Goal: Navigation & Orientation: Find specific page/section

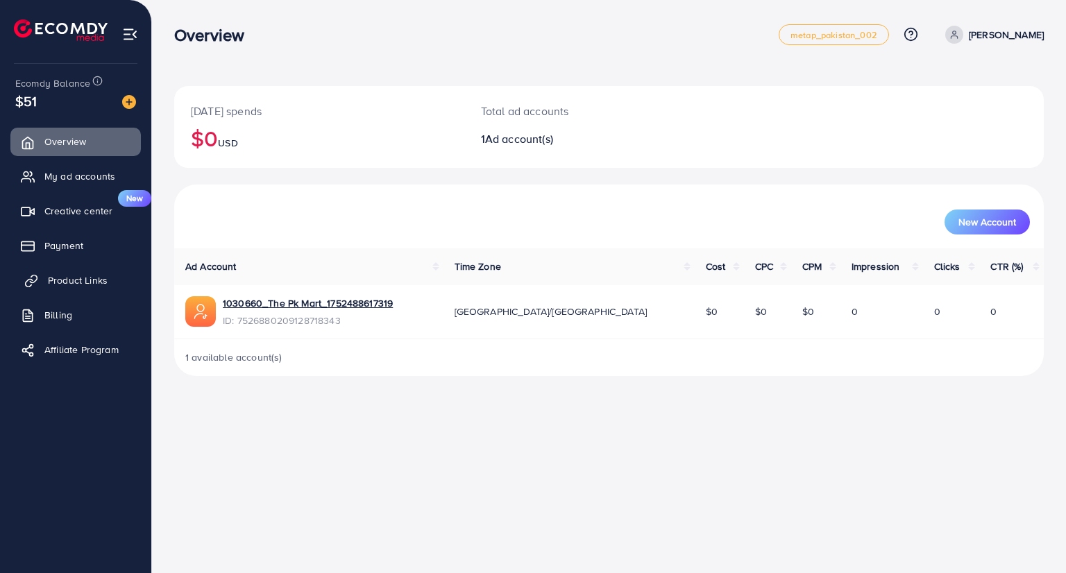
click at [68, 287] on span "Product Links" at bounding box center [78, 280] width 60 height 14
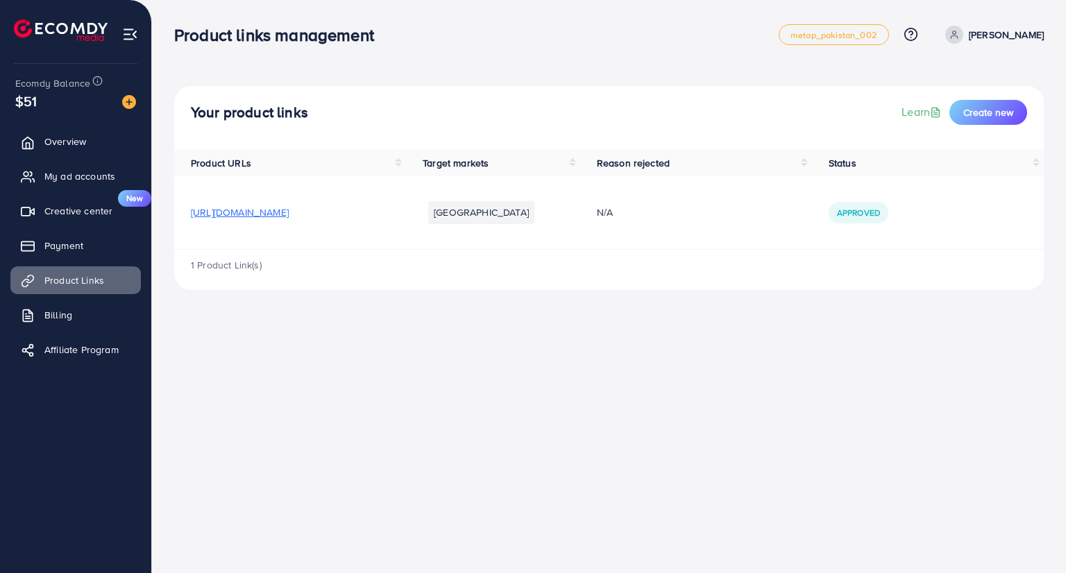
click at [1036, 166] on th "Status" at bounding box center [928, 163] width 232 height 26
click at [1036, 159] on th "Status" at bounding box center [928, 163] width 232 height 26
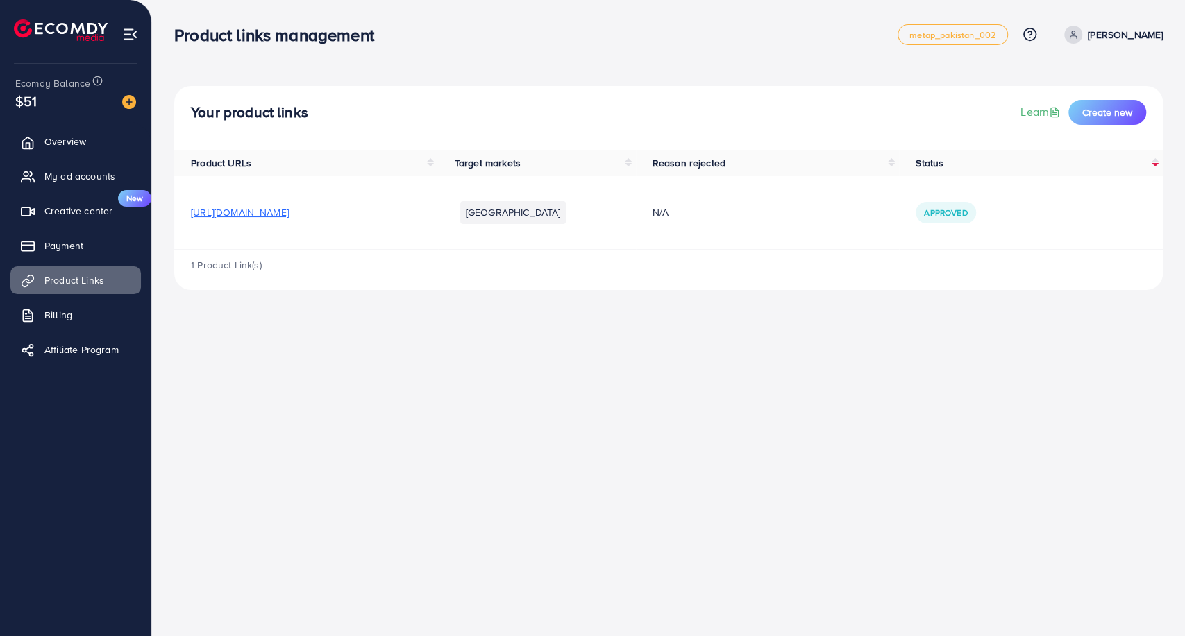
click at [1065, 155] on th "Status" at bounding box center [1031, 163] width 264 height 26
click at [967, 210] on span "Approved" at bounding box center [945, 213] width 43 height 12
drag, startPoint x: 963, startPoint y: 283, endPoint x: 950, endPoint y: 297, distance: 19.6
click at [963, 285] on div "1 Product Link(s)" at bounding box center [668, 270] width 988 height 40
click at [289, 213] on span "https://thepkmart.com/products/customized-engraved-karha-bracelet-bangle-for-me…" at bounding box center [240, 212] width 98 height 14
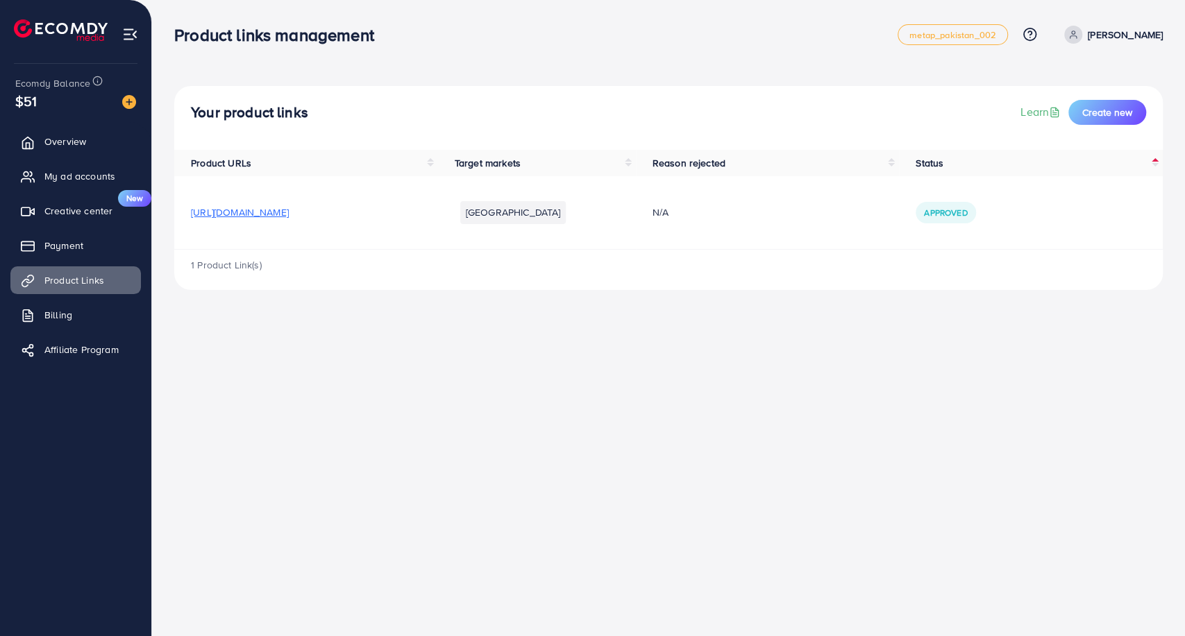
click at [1065, 261] on div "1 Product Link(s)" at bounding box center [668, 270] width 988 height 40
click at [81, 346] on span "Affiliate Program" at bounding box center [85, 350] width 74 height 14
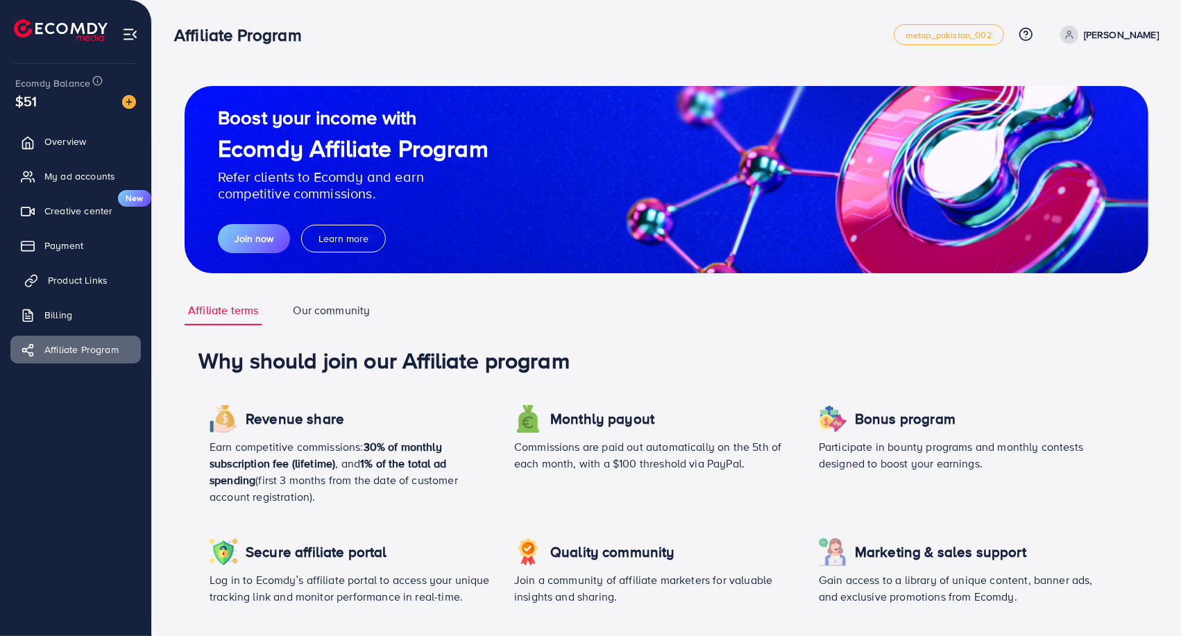
click at [75, 272] on link "Product Links" at bounding box center [75, 281] width 130 height 28
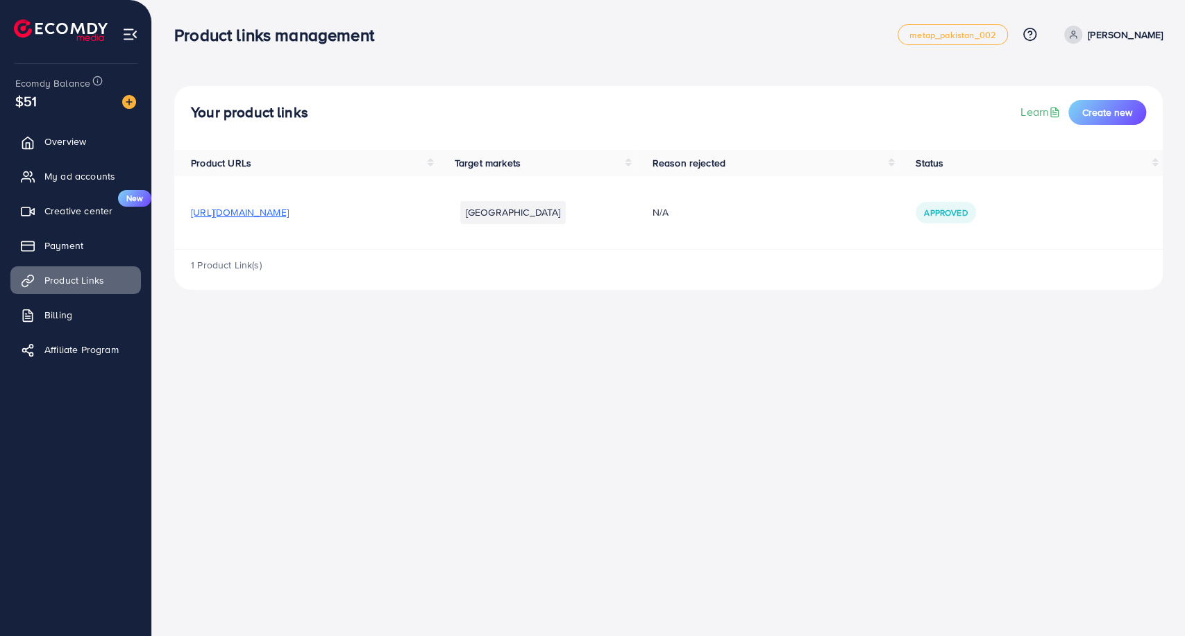
click at [1065, 162] on th "Status" at bounding box center [1031, 163] width 264 height 26
click at [1065, 160] on th "Status" at bounding box center [1031, 163] width 264 height 26
click at [68, 282] on span "Product Links" at bounding box center [78, 280] width 60 height 14
click at [1031, 34] on icon at bounding box center [1029, 33] width 3 height 3
click at [1019, 320] on div "Product links management metap_pakistan_002 Help Center Contact Support Plans a…" at bounding box center [592, 318] width 1185 height 636
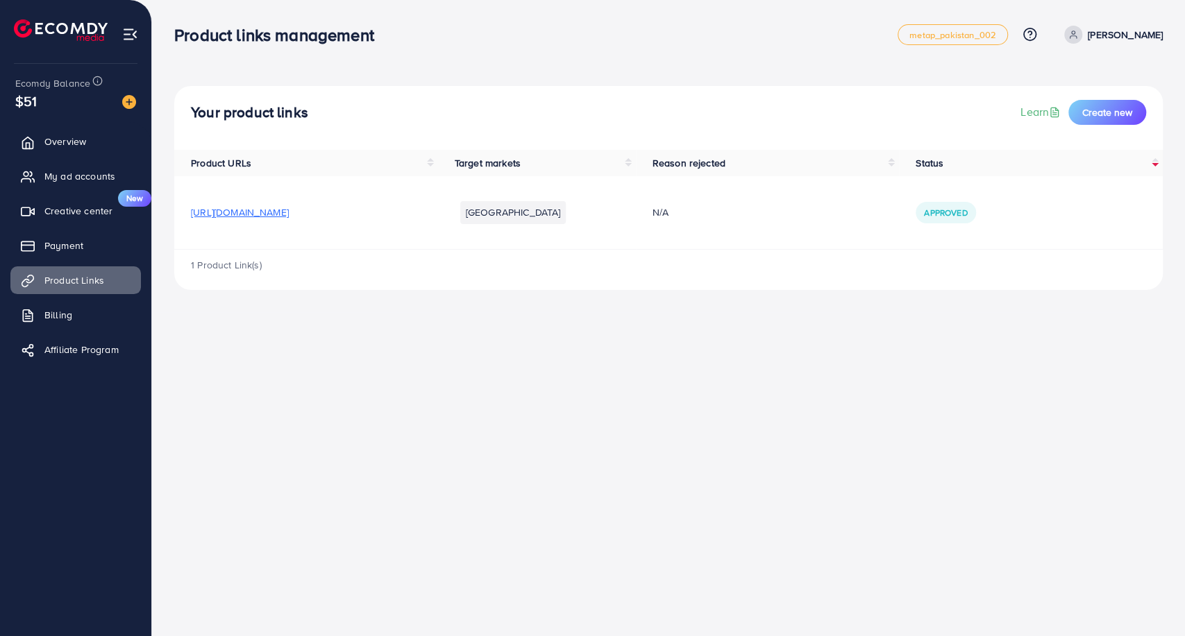
click at [1065, 34] on p "[PERSON_NAME]" at bounding box center [1125, 34] width 75 height 17
click at [1065, 395] on div "Product links management metap_pakistan_002 Help Center Contact Support Plans a…" at bounding box center [592, 318] width 1185 height 636
click at [928, 419] on div "Product links management metap_pakistan_002 Help Center Contact Support Plans a…" at bounding box center [592, 318] width 1185 height 636
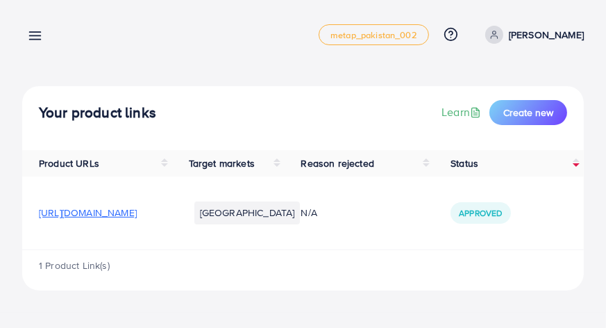
drag, startPoint x: 310, startPoint y: 267, endPoint x: 375, endPoint y: 275, distance: 65.8
click at [375, 275] on div "1 Product Link(s)" at bounding box center [303, 270] width 562 height 40
drag, startPoint x: 376, startPoint y: 270, endPoint x: 387, endPoint y: 267, distance: 11.0
click at [387, 267] on div "1 Product Link(s)" at bounding box center [303, 270] width 562 height 40
drag, startPoint x: 387, startPoint y: 267, endPoint x: 442, endPoint y: 262, distance: 55.7
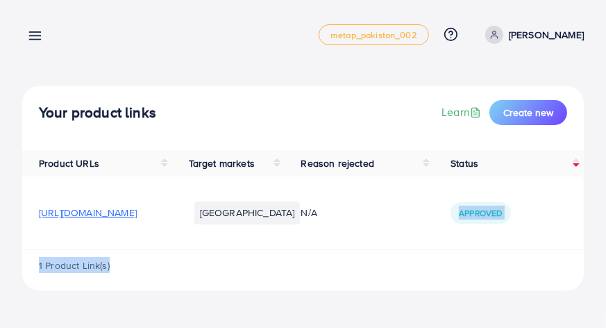
click at [442, 262] on div "Product URLs Target markets Reason rejected Status https://thepkmart.com/produc…" at bounding box center [303, 220] width 562 height 140
click at [431, 249] on td "N/A" at bounding box center [360, 212] width 150 height 73
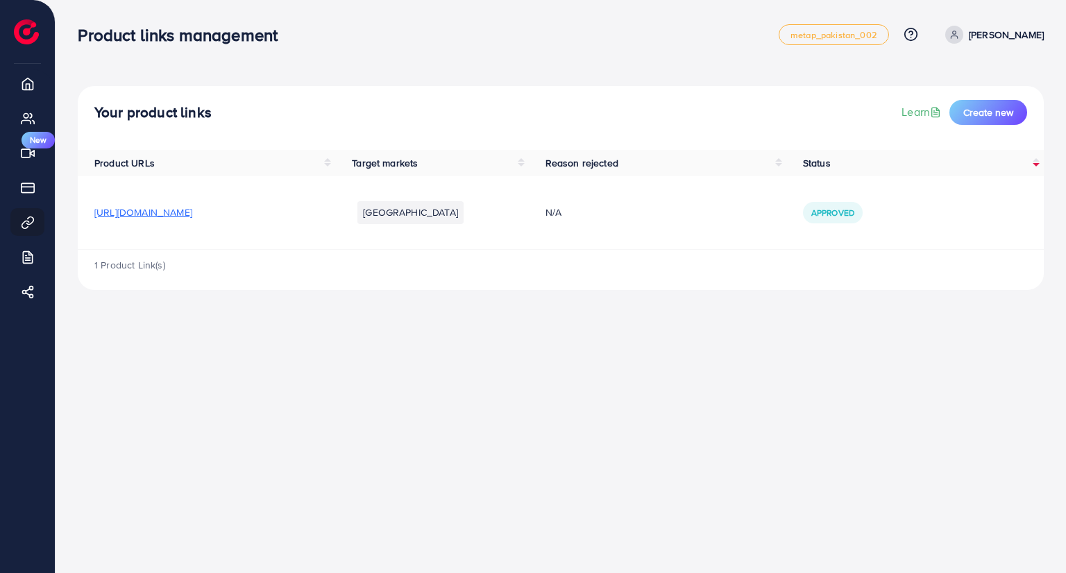
click at [541, 436] on div "Product links management metap_pakistan_002 Help Center Contact Support Plans a…" at bounding box center [533, 286] width 1066 height 573
click at [651, 395] on div "Product links management metap_pakistan_002 Help Center Contact Support Plans a…" at bounding box center [533, 286] width 1066 height 573
click at [925, 363] on div "Product links management metap_pakistan_002 Help Center Contact Support Plans a…" at bounding box center [533, 286] width 1066 height 573
click at [924, 364] on div "Product links management metap_pakistan_002 Help Center Contact Support Plans a…" at bounding box center [533, 286] width 1066 height 573
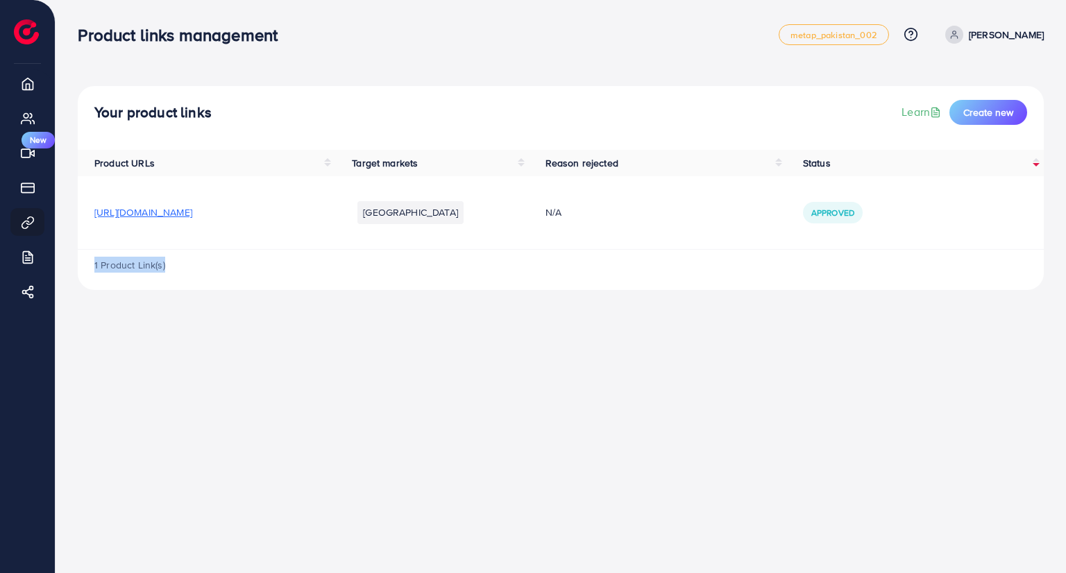
click at [924, 364] on div "Product links management metap_pakistan_002 Help Center Contact Support Plans a…" at bounding box center [533, 286] width 1066 height 573
click at [869, 38] on span "metap_pakistan_002" at bounding box center [834, 35] width 87 height 9
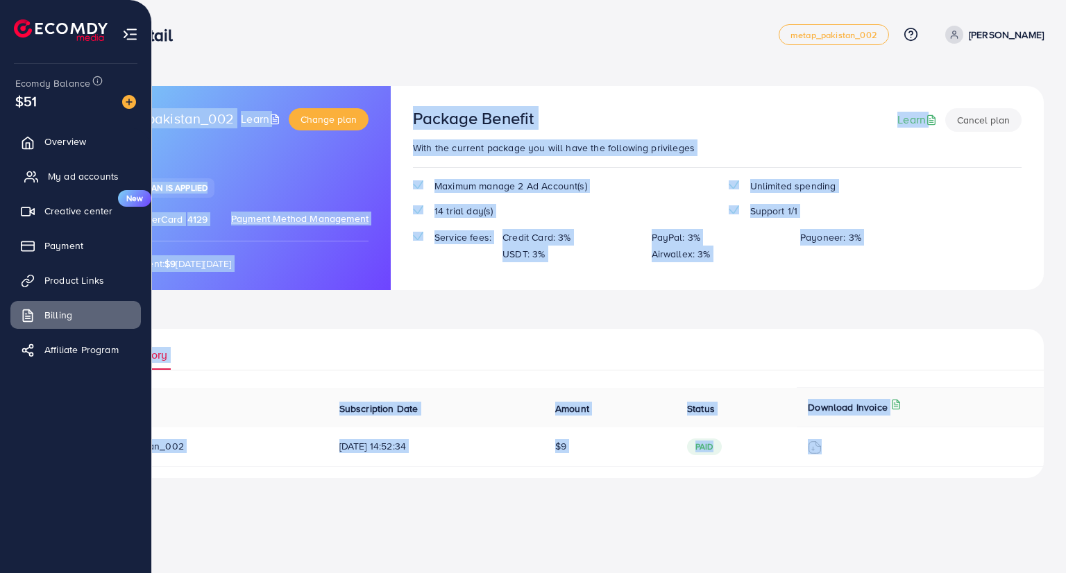
click at [83, 180] on span "My ad accounts" at bounding box center [83, 176] width 71 height 14
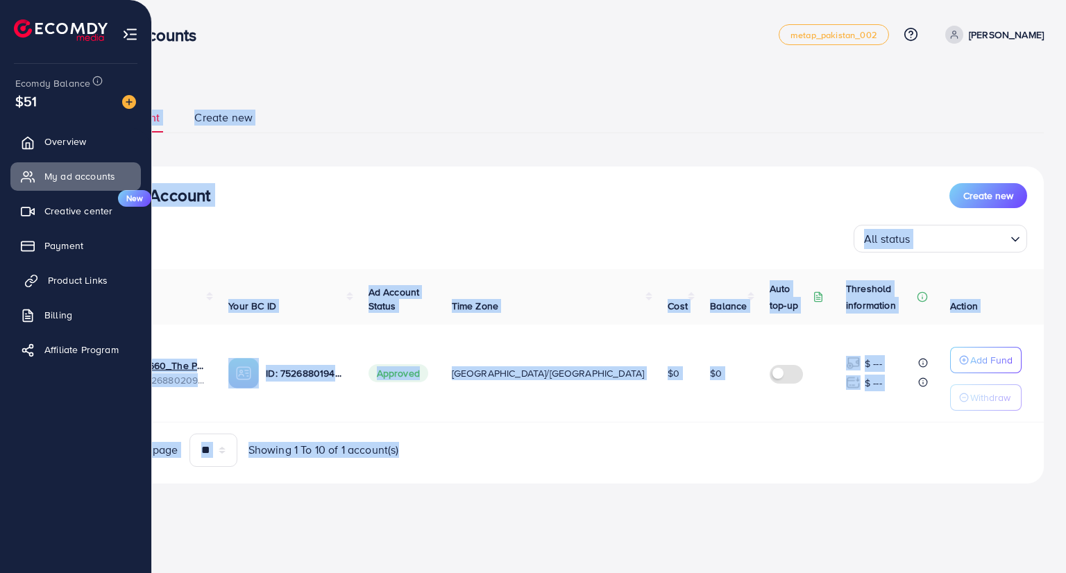
click at [81, 280] on span "Product Links" at bounding box center [78, 280] width 60 height 14
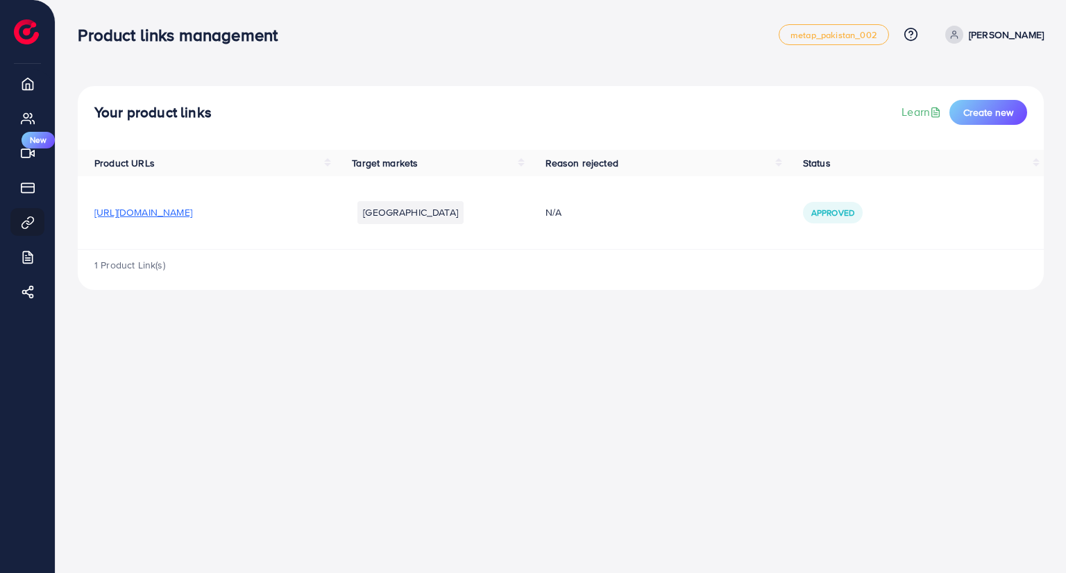
click at [192, 214] on span "https://thepkmart.com/products/customized-engraved-karha-bracelet-bangle-for-me…" at bounding box center [143, 212] width 98 height 14
click at [941, 111] on link "Learn" at bounding box center [923, 112] width 42 height 16
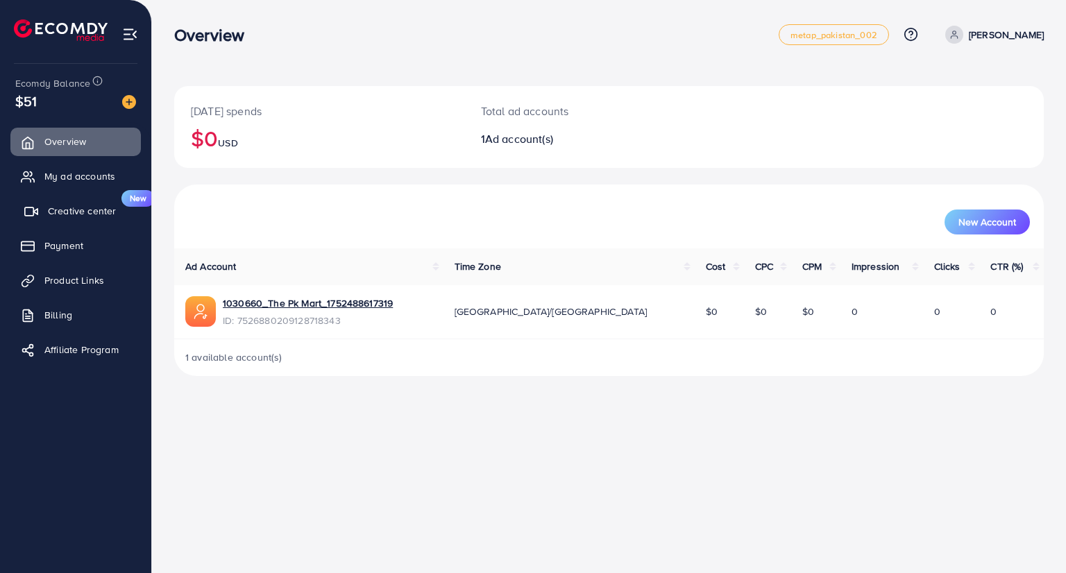
click at [48, 217] on span "Creative center" at bounding box center [82, 211] width 68 height 14
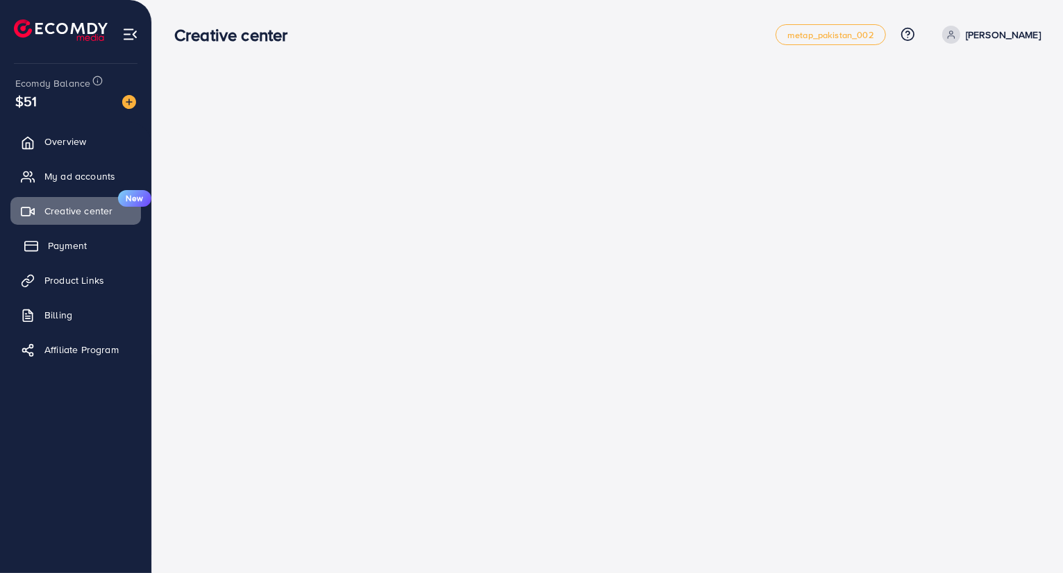
click at [49, 245] on span "Payment" at bounding box center [67, 246] width 39 height 14
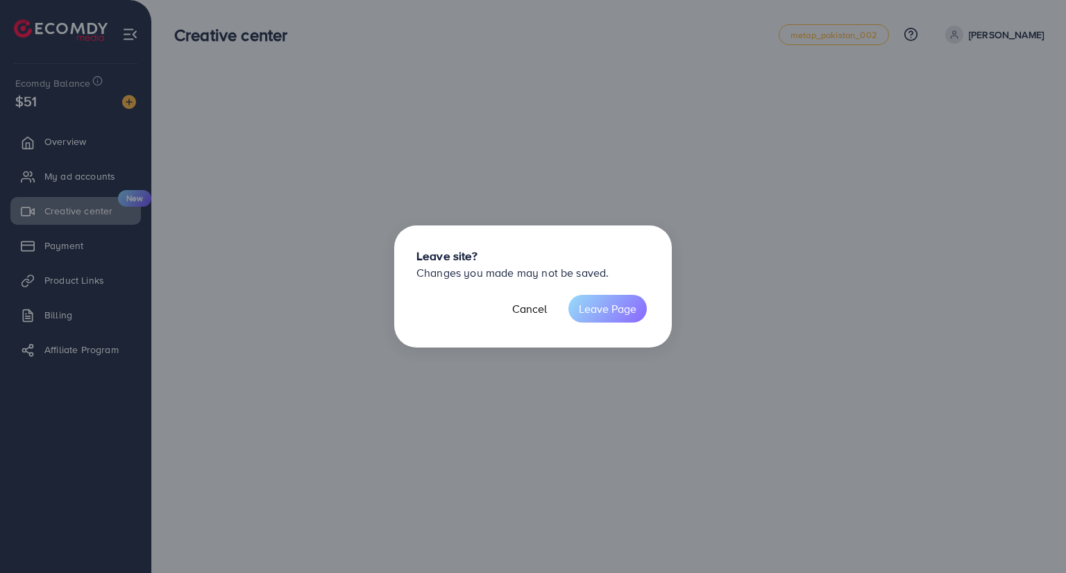
click at [605, 306] on button "Leave Page" at bounding box center [607, 309] width 78 height 28
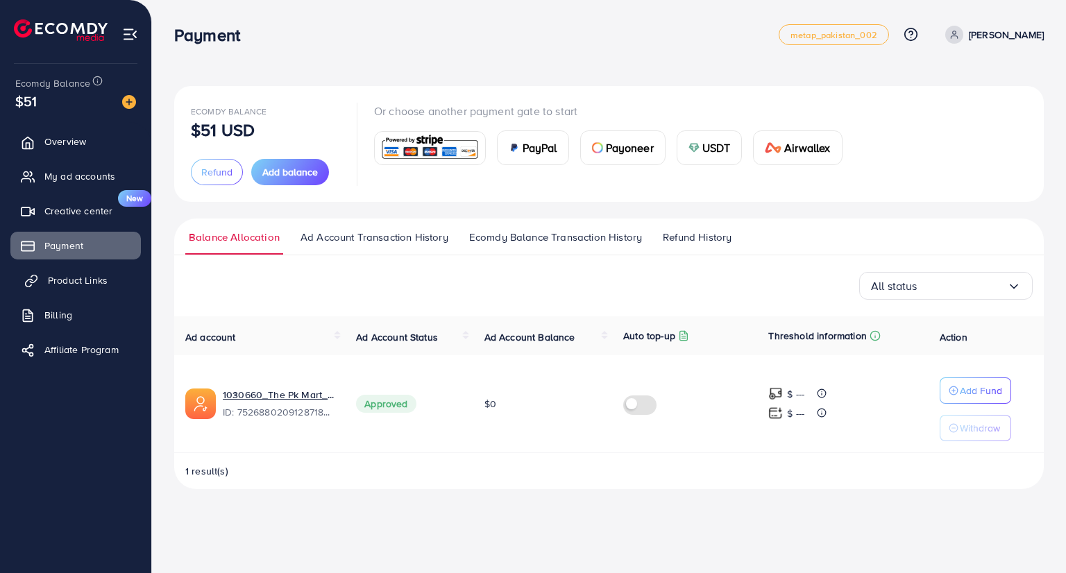
click at [79, 276] on span "Product Links" at bounding box center [78, 280] width 60 height 14
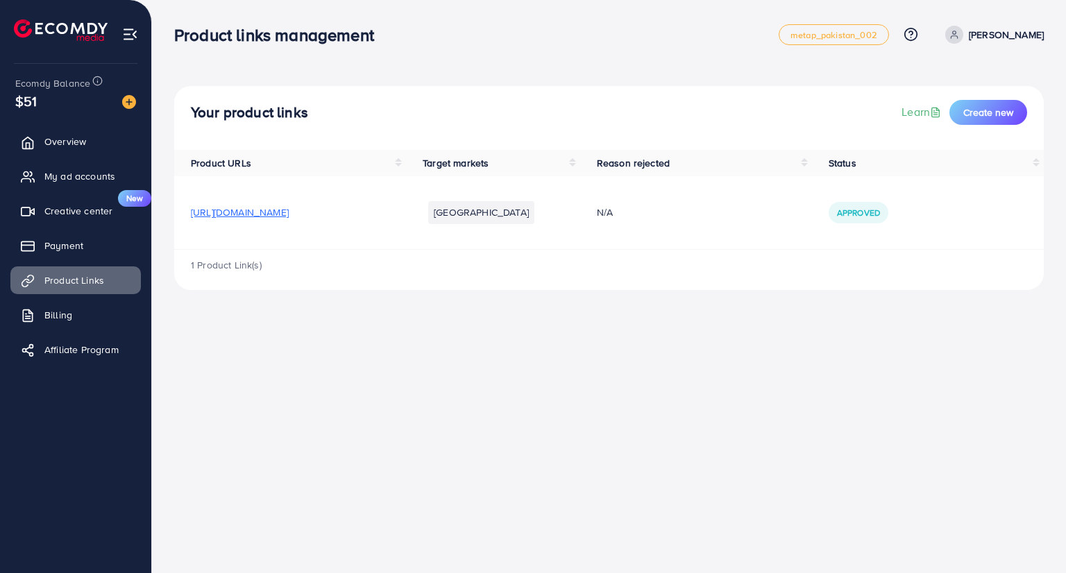
click at [534, 219] on li "Pakistan" at bounding box center [481, 212] width 106 height 22
click at [1034, 40] on p "[PERSON_NAME]" at bounding box center [1006, 34] width 75 height 17
click at [1011, 84] on link "Profile" at bounding box center [977, 82] width 132 height 31
select select "********"
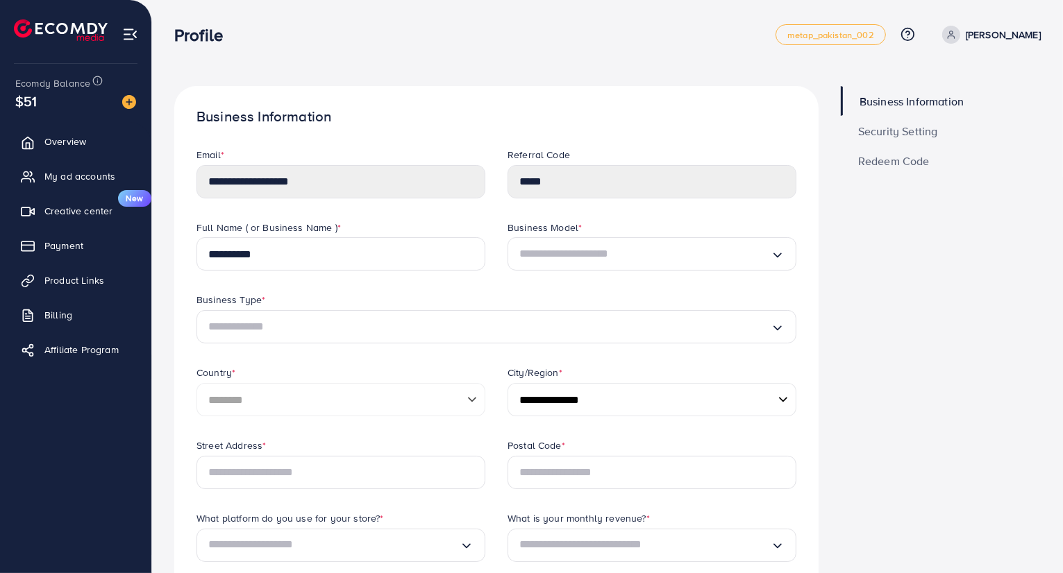
click at [998, 35] on p "[PERSON_NAME]" at bounding box center [1002, 34] width 75 height 17
click at [961, 90] on span "Profile" at bounding box center [954, 82] width 32 height 17
click at [86, 284] on span "Product Links" at bounding box center [78, 280] width 60 height 14
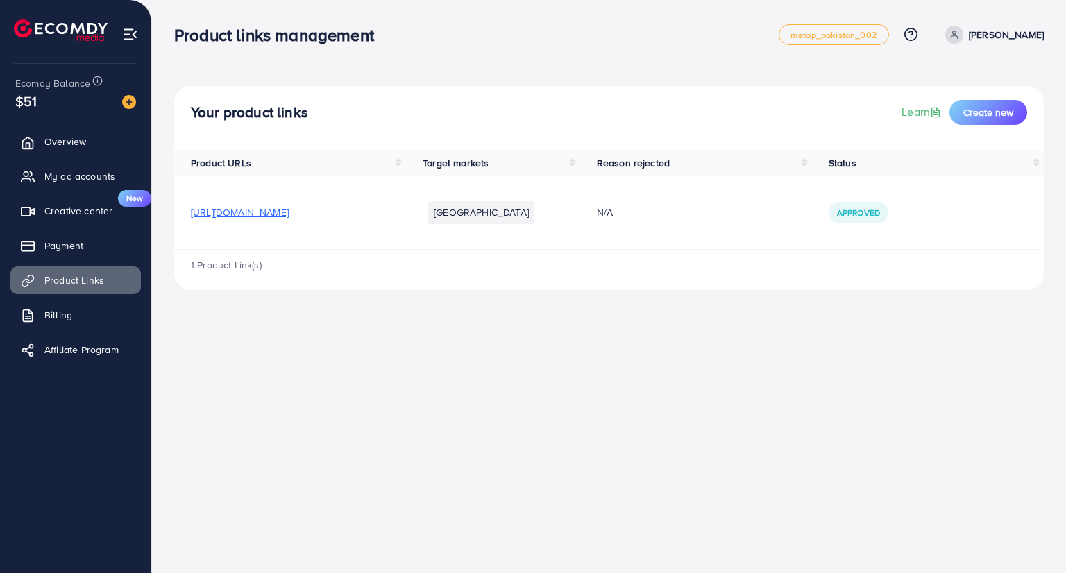
click at [653, 362] on div "Product links management metap_pakistan_002 Help Center Contact Support Plans a…" at bounding box center [533, 286] width 1066 height 573
click at [971, 111] on span "Create new" at bounding box center [988, 113] width 50 height 14
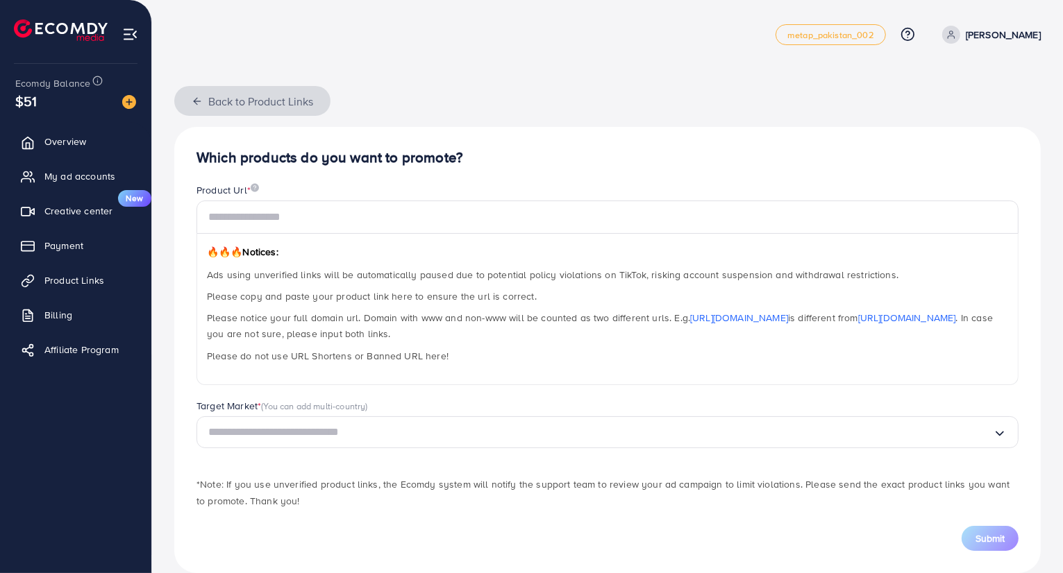
click at [200, 103] on icon "button" at bounding box center [197, 101] width 11 height 11
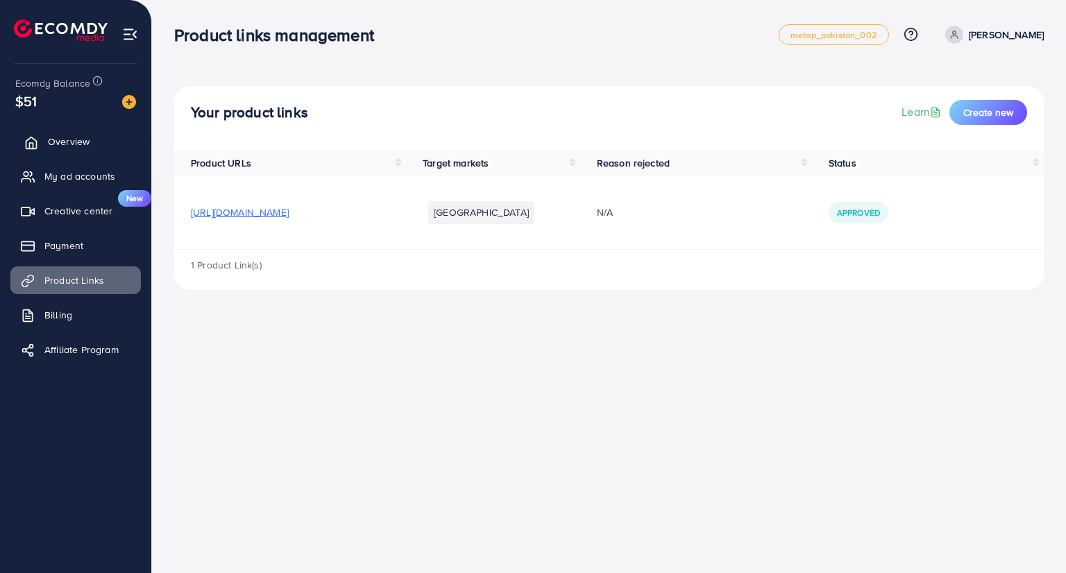
click at [53, 151] on link "Overview" at bounding box center [75, 142] width 130 height 28
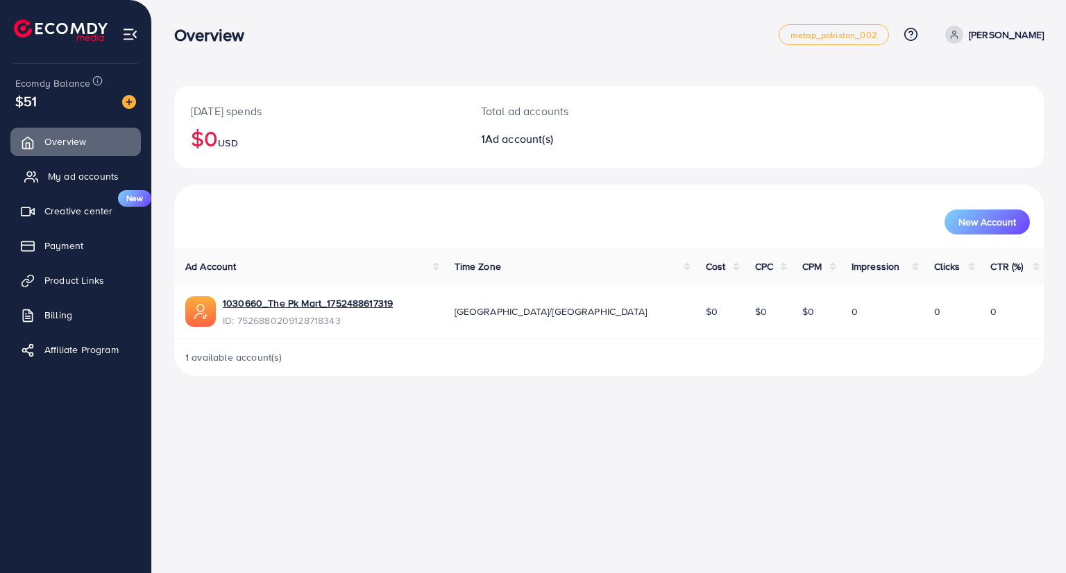
click at [85, 181] on span "My ad accounts" at bounding box center [83, 176] width 71 height 14
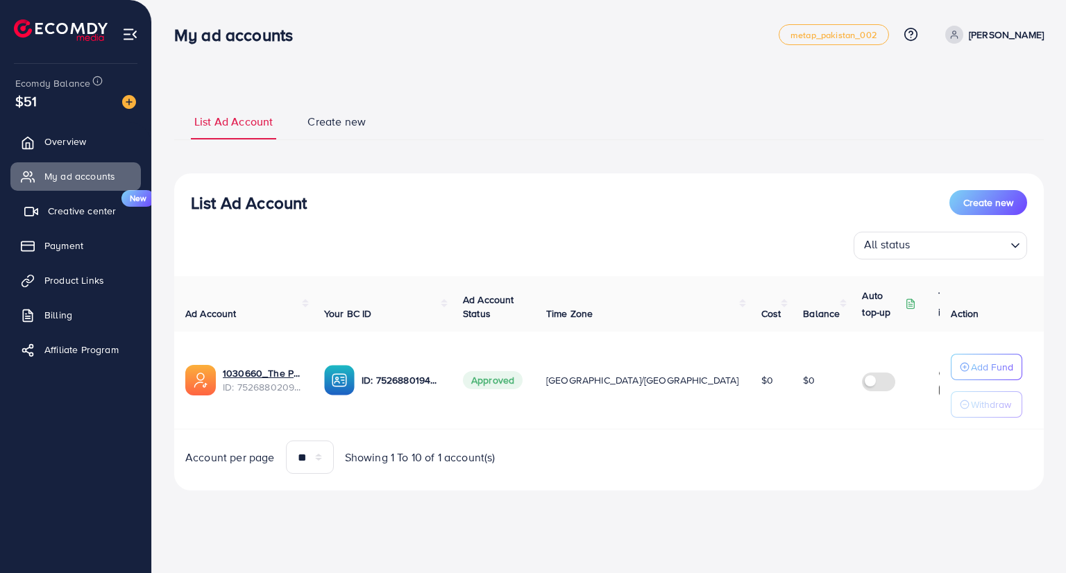
click at [73, 215] on span "Creative center" at bounding box center [82, 211] width 68 height 14
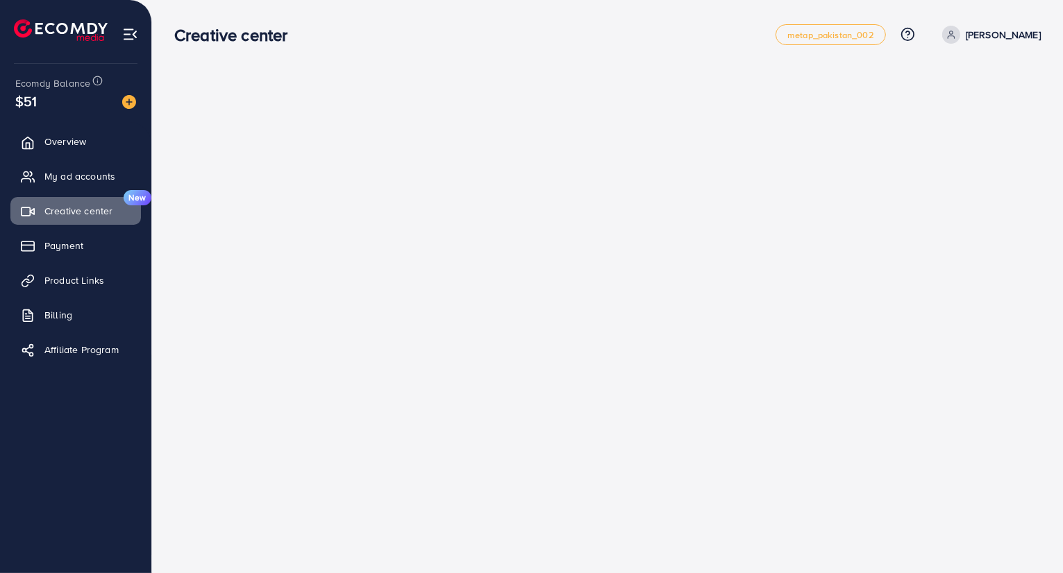
click at [72, 37] on img at bounding box center [61, 30] width 94 height 22
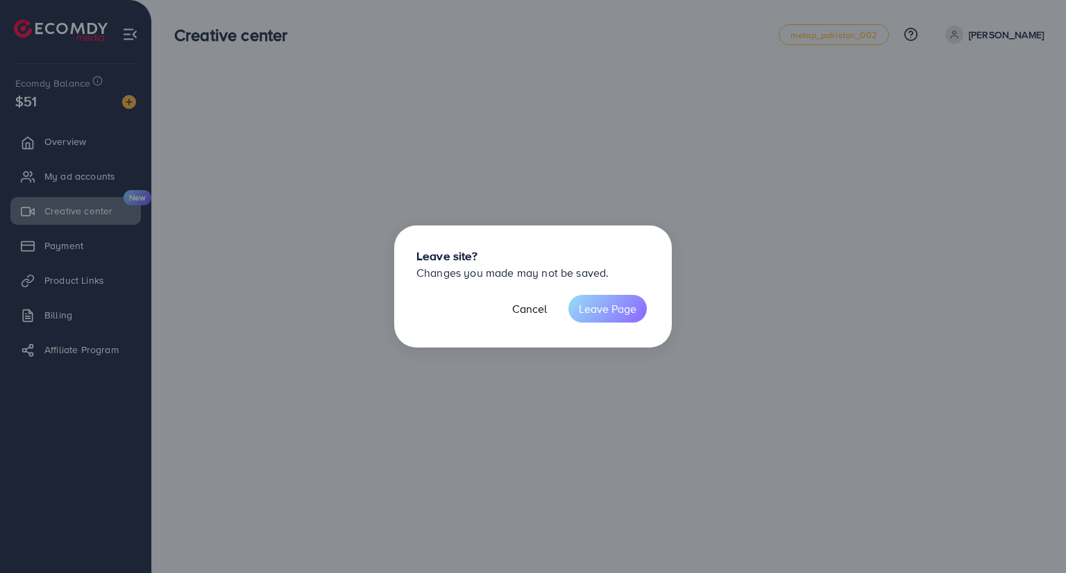
click at [614, 322] on button "Leave Page" at bounding box center [607, 309] width 78 height 28
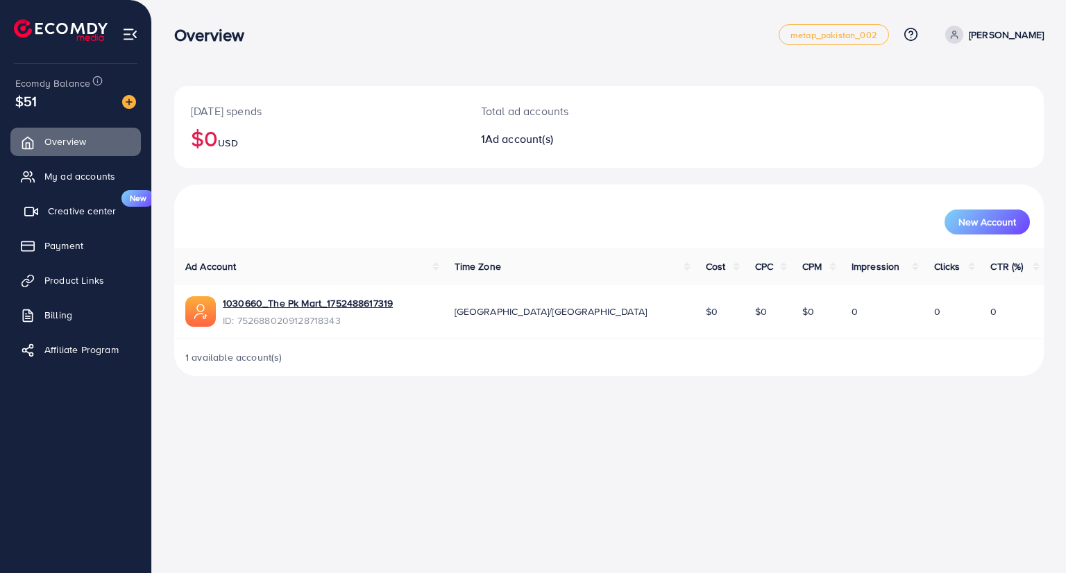
click at [77, 214] on span "Creative center" at bounding box center [82, 211] width 68 height 14
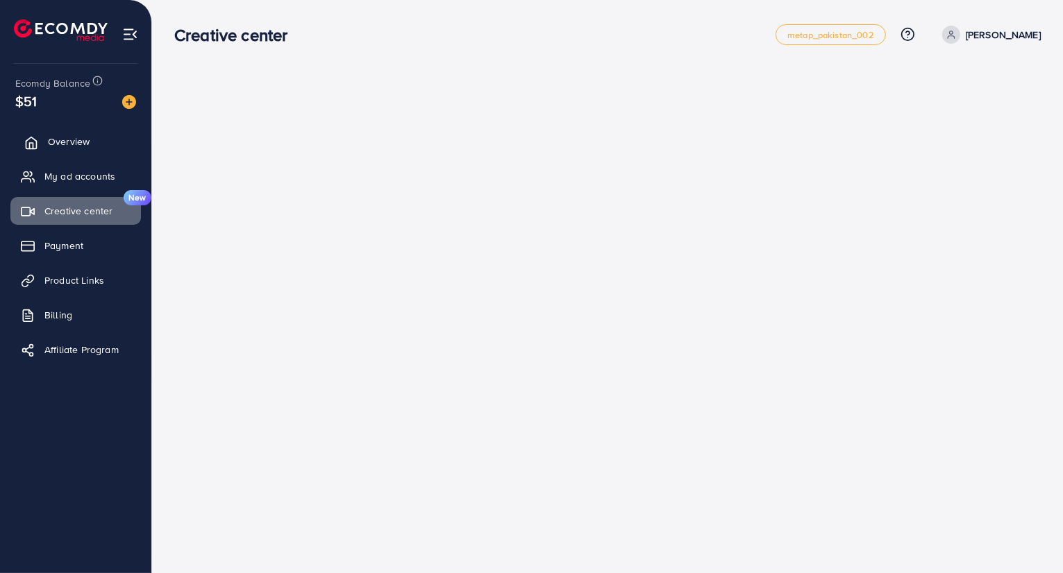
click at [67, 150] on link "Overview" at bounding box center [75, 142] width 130 height 28
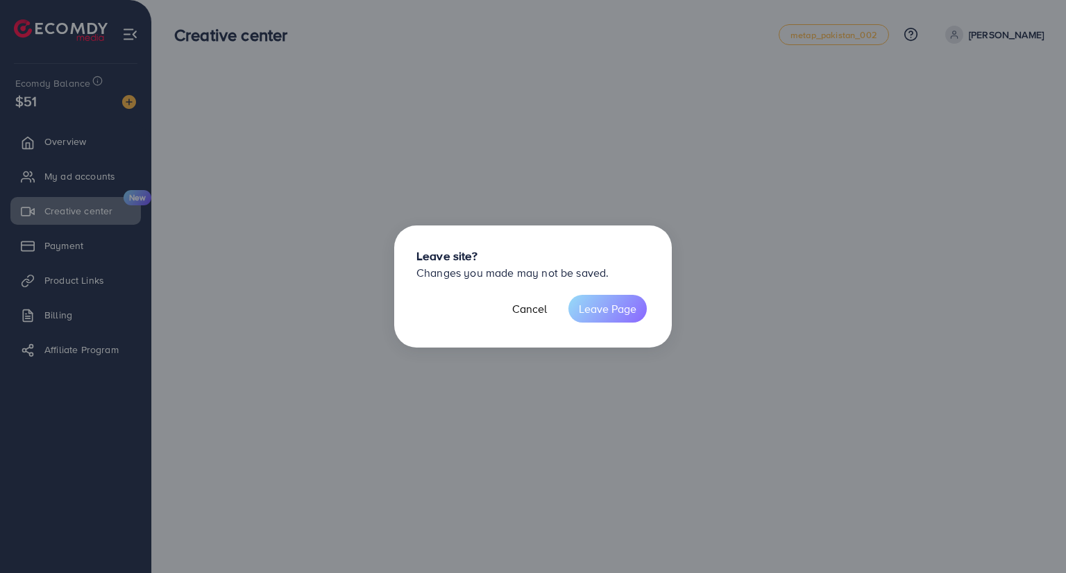
click at [595, 303] on button "Leave Page" at bounding box center [607, 309] width 78 height 28
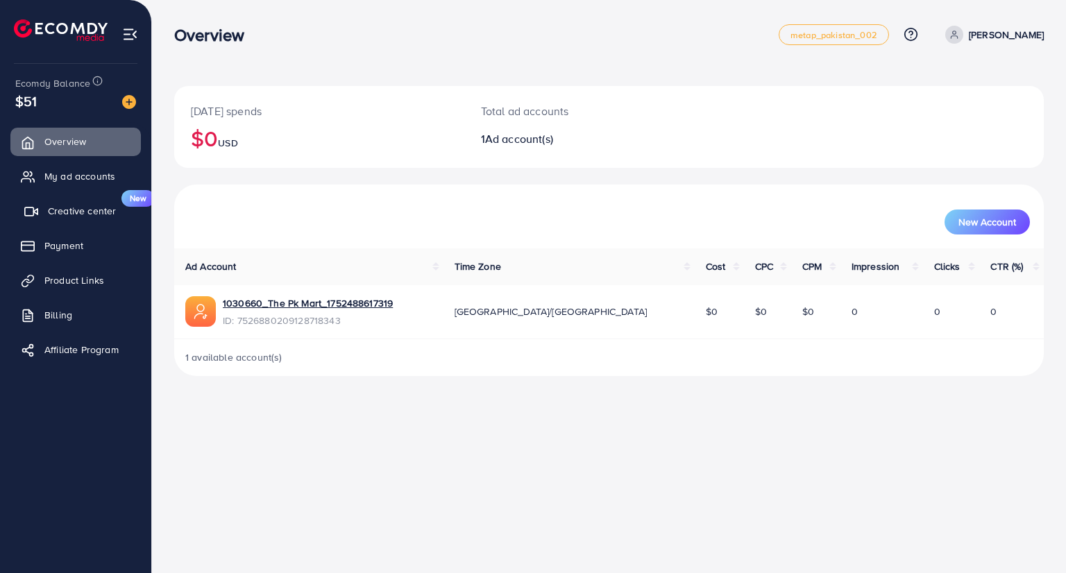
click at [114, 210] on span "Creative center" at bounding box center [82, 211] width 68 height 14
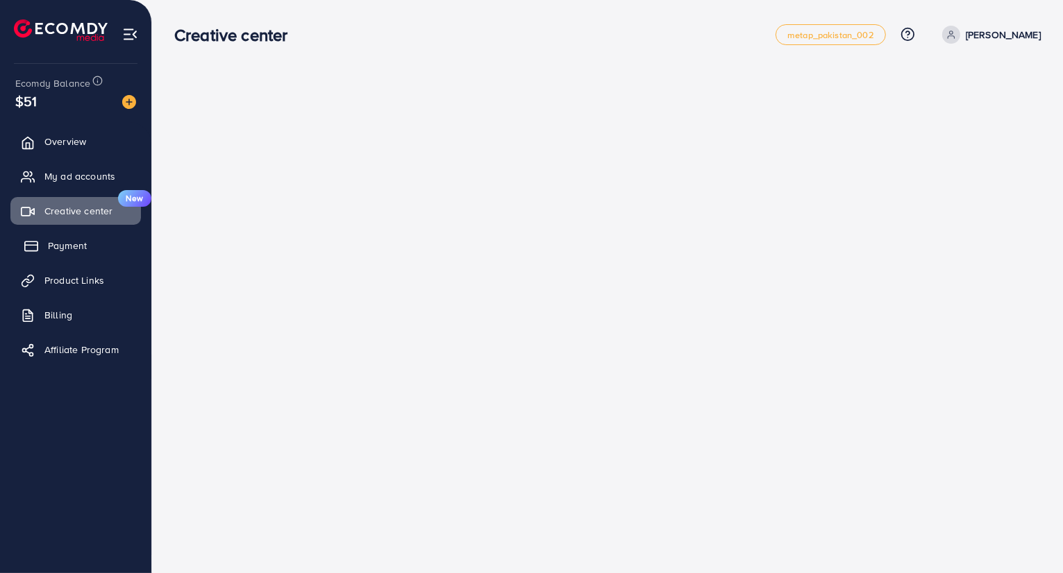
click at [78, 247] on span "Payment" at bounding box center [67, 246] width 39 height 14
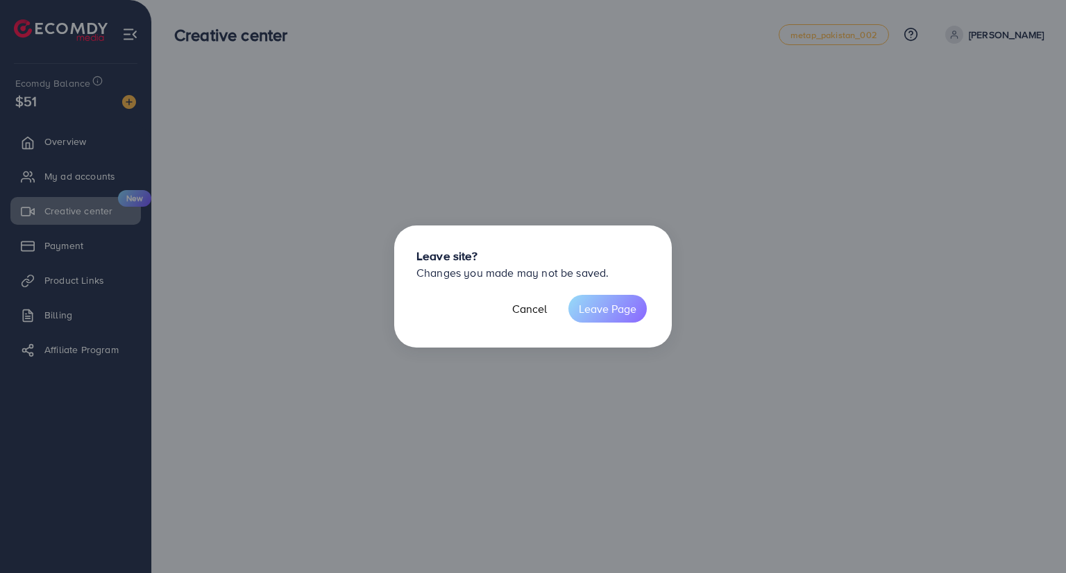
click at [592, 315] on button "Leave Page" at bounding box center [607, 309] width 78 height 28
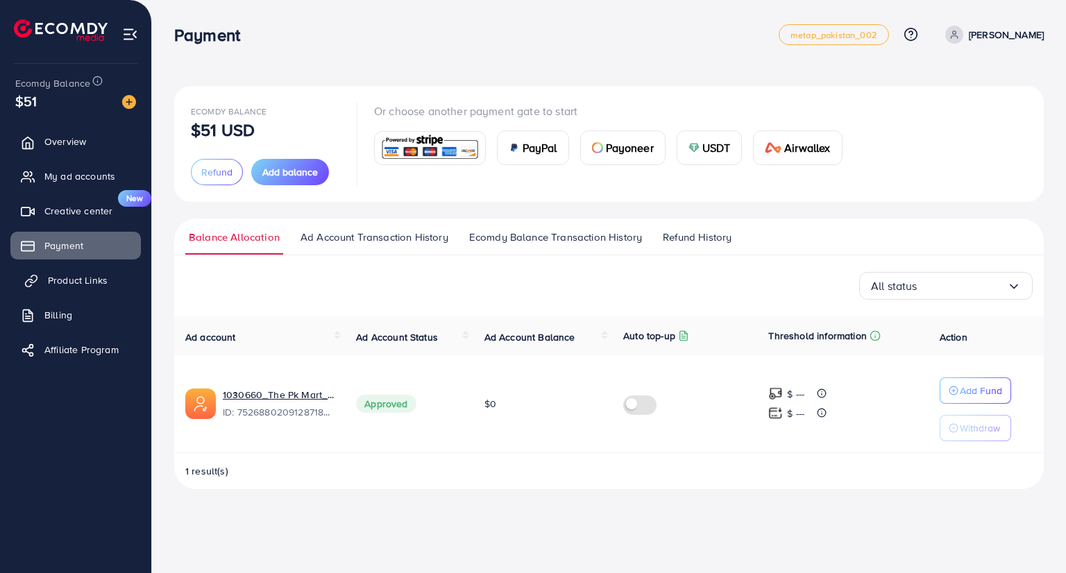
click at [80, 287] on link "Product Links" at bounding box center [75, 281] width 130 height 28
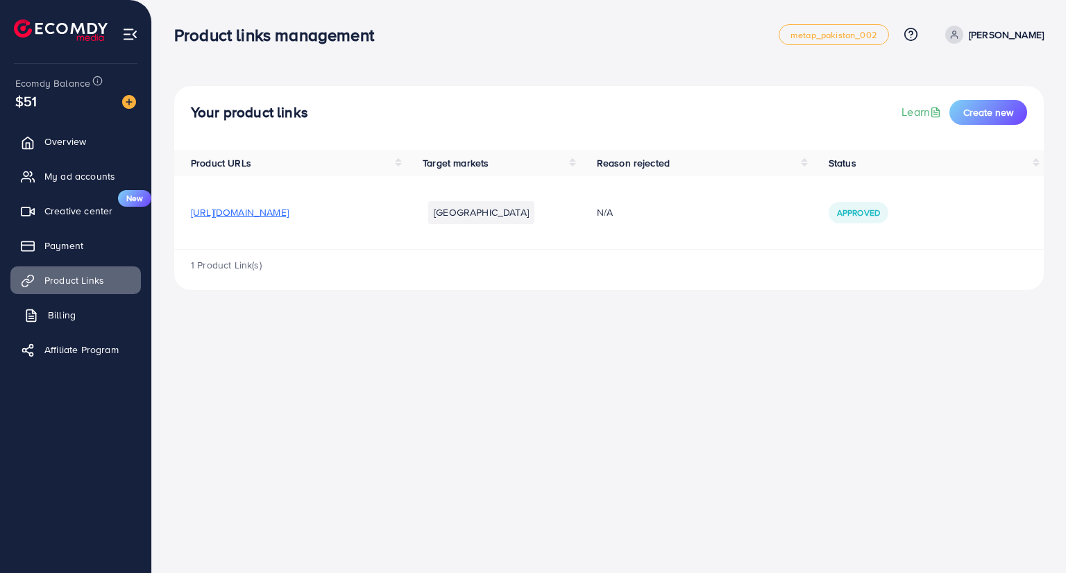
click at [64, 320] on span "Billing" at bounding box center [62, 315] width 28 height 14
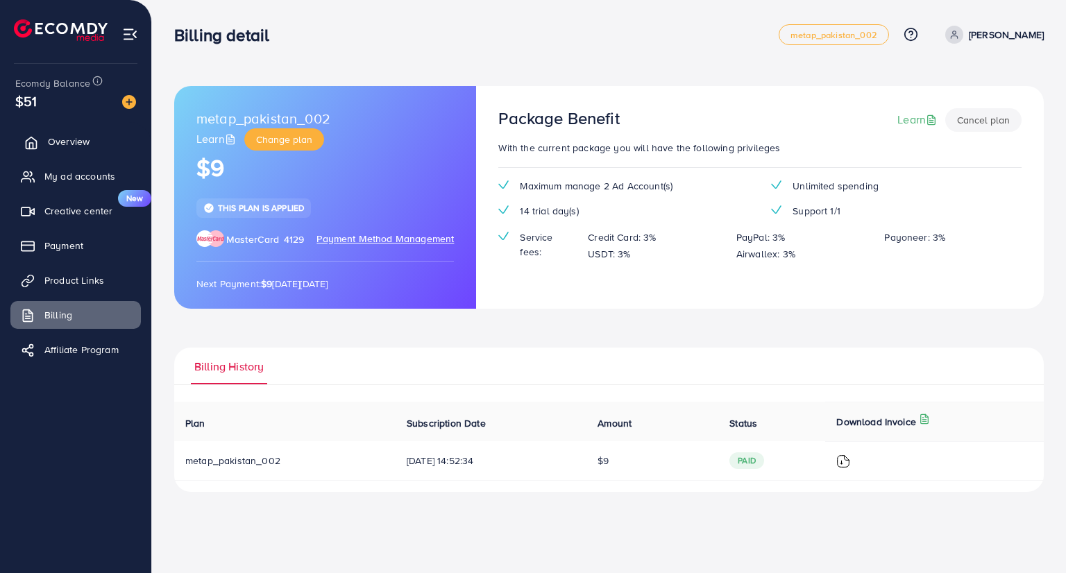
click at [78, 142] on span "Overview" at bounding box center [69, 142] width 42 height 14
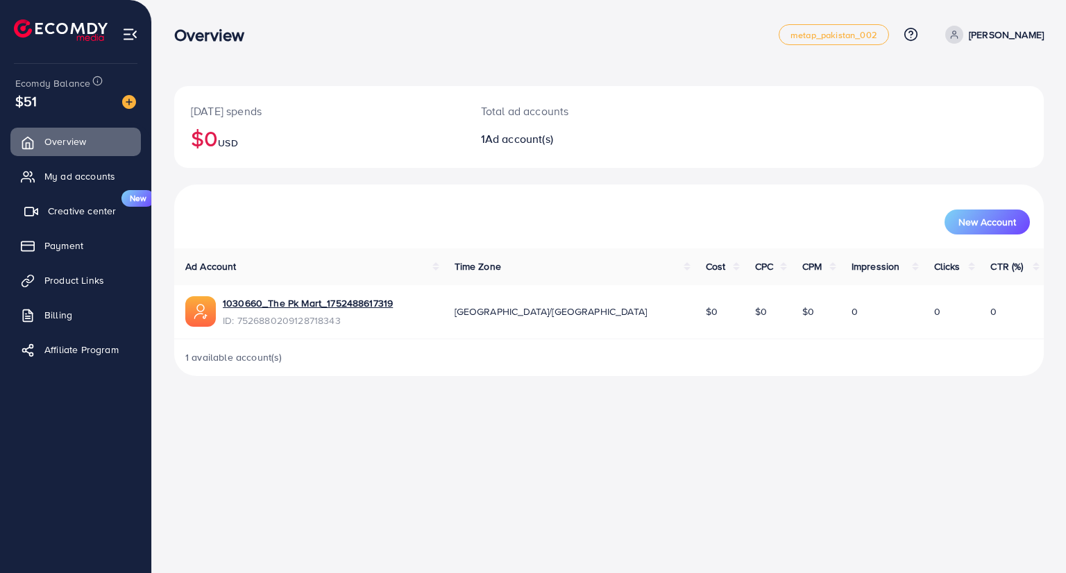
click at [90, 215] on span "Creative center" at bounding box center [82, 211] width 68 height 14
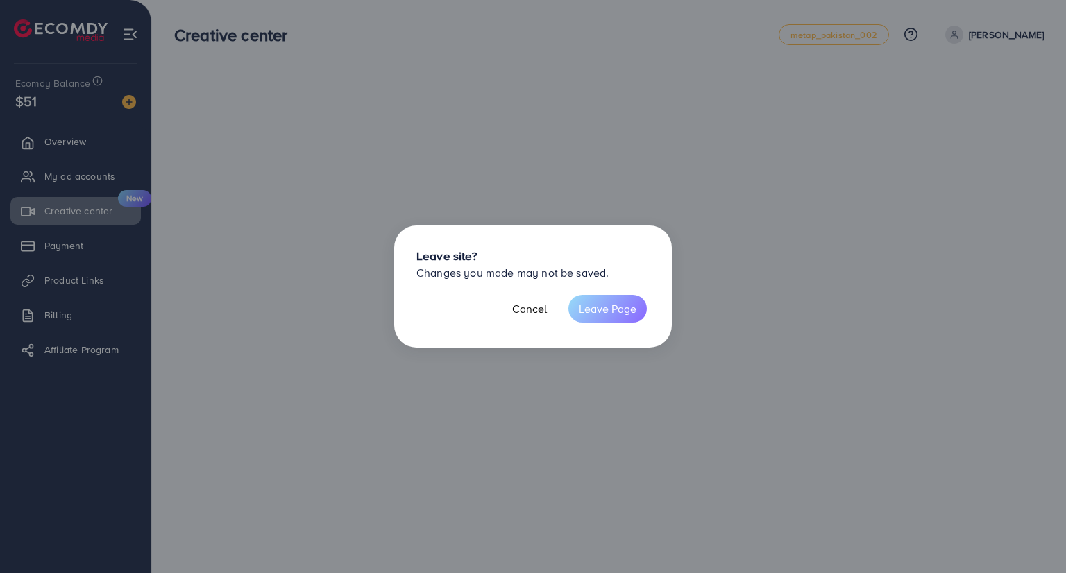
click at [612, 299] on button "Leave Page" at bounding box center [607, 309] width 78 height 28
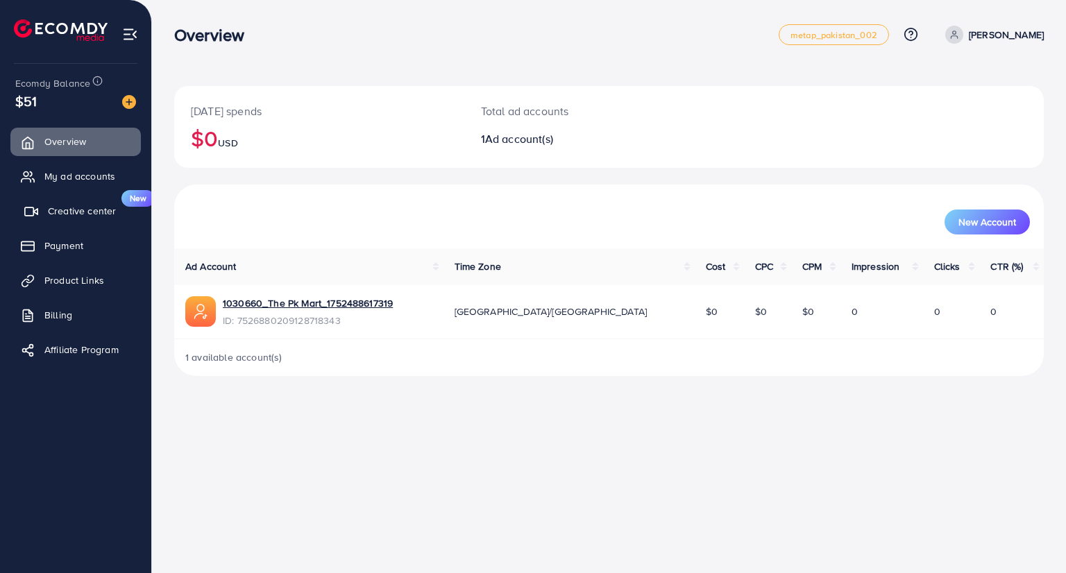
click at [68, 208] on span "Creative center" at bounding box center [82, 211] width 68 height 14
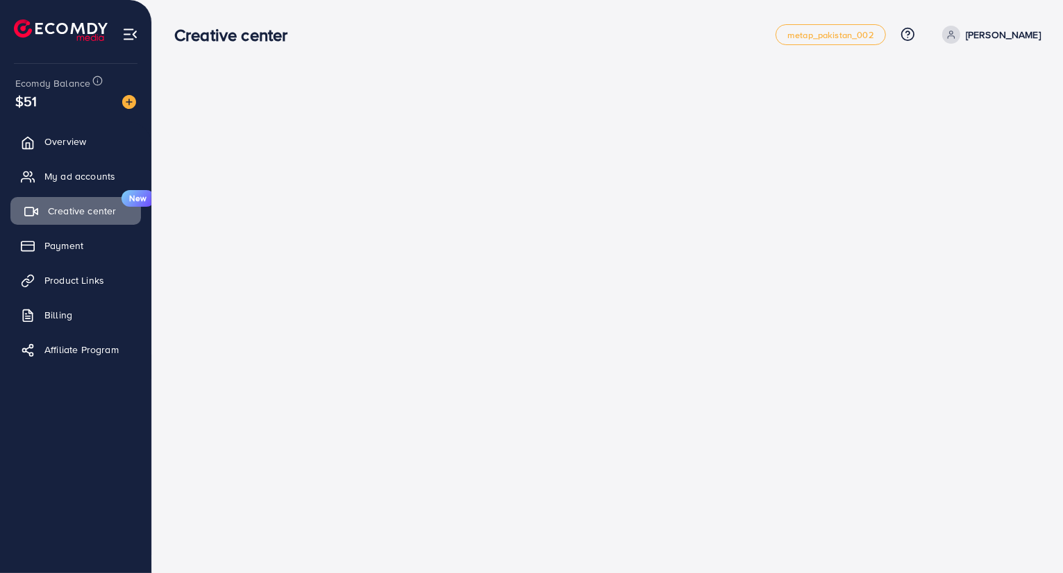
click at [46, 217] on link "Creative center New" at bounding box center [75, 211] width 130 height 28
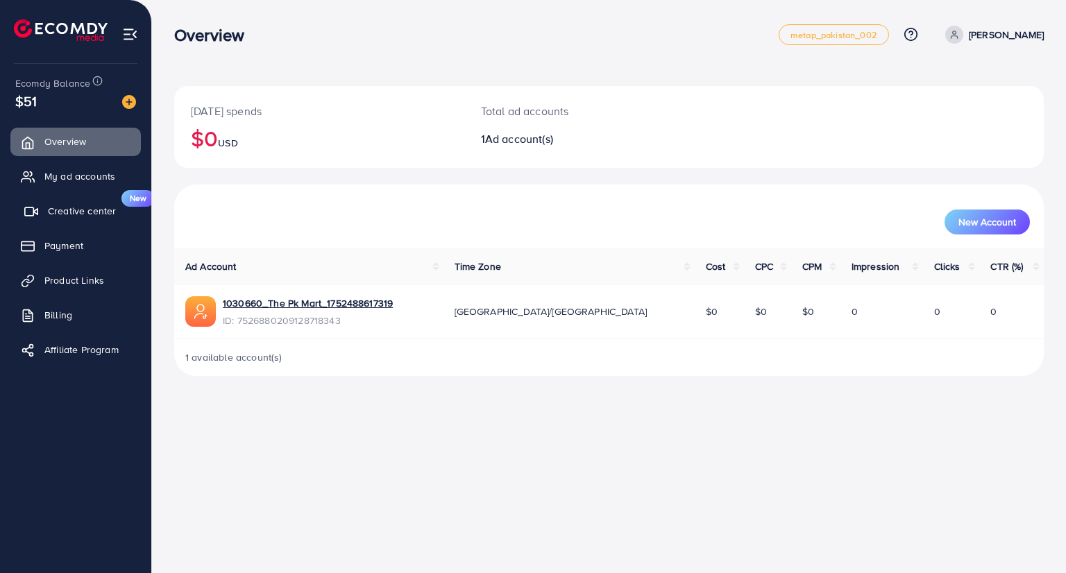
click at [84, 214] on span "Creative center" at bounding box center [82, 211] width 68 height 14
click at [81, 215] on span "Creative center" at bounding box center [78, 211] width 68 height 14
click at [81, 217] on span "Creative center" at bounding box center [82, 211] width 68 height 14
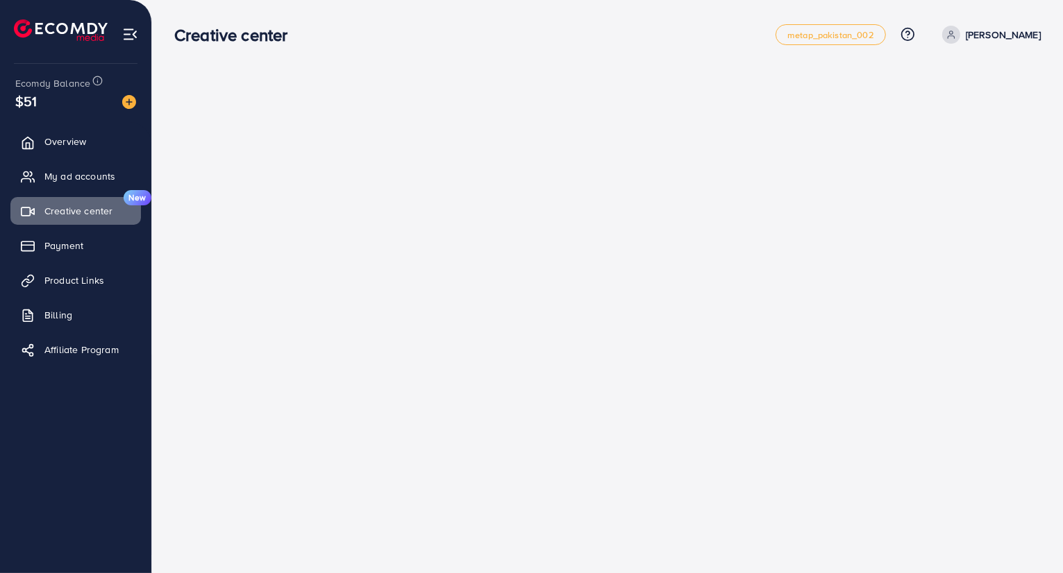
click at [49, 20] on img at bounding box center [61, 30] width 94 height 22
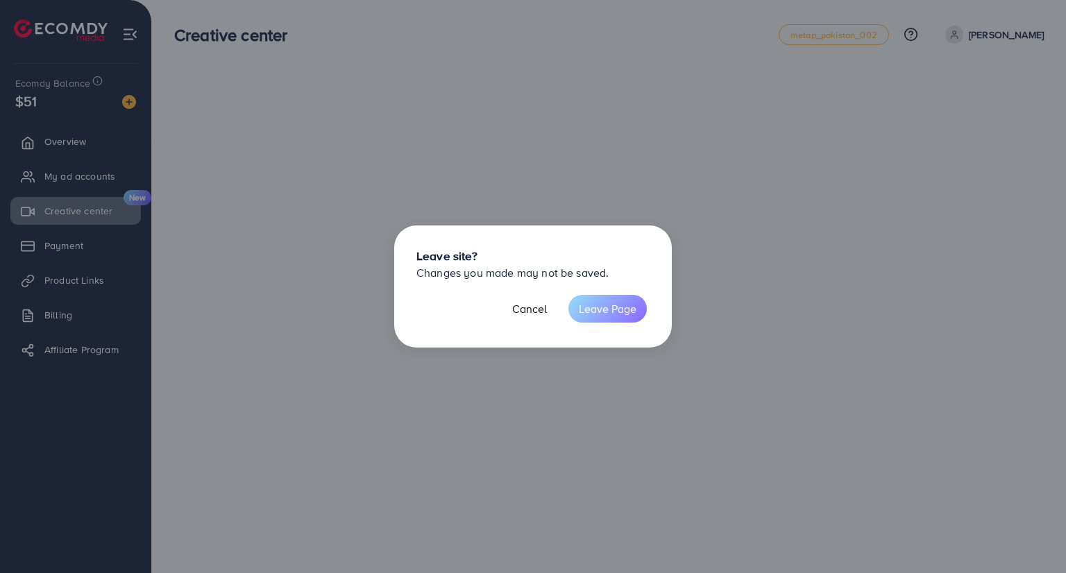
click at [602, 319] on button "Leave Page" at bounding box center [607, 309] width 78 height 28
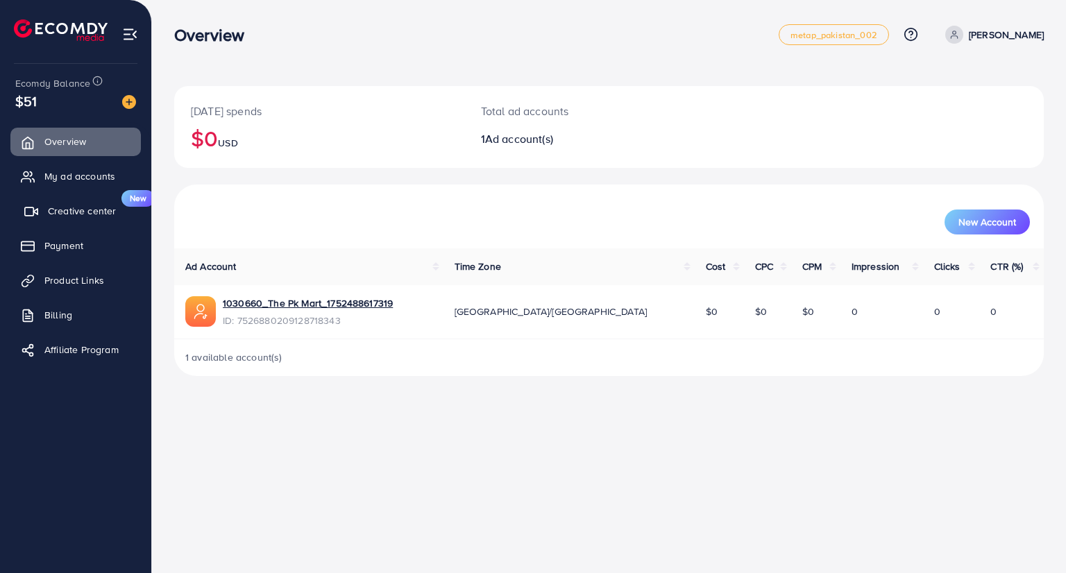
click at [101, 217] on span "Creative center" at bounding box center [82, 211] width 68 height 14
